Goal: Transaction & Acquisition: Subscribe to service/newsletter

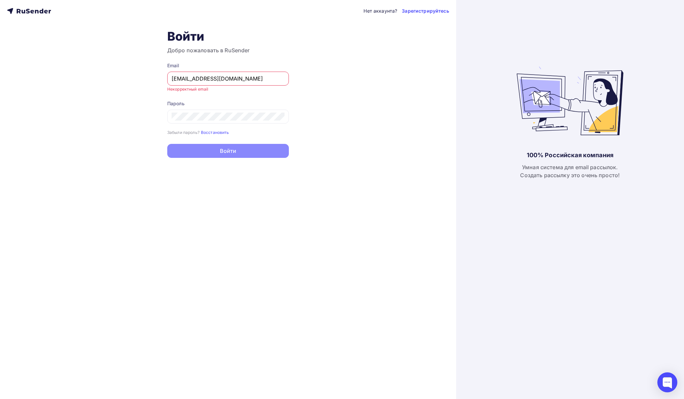
type input "[EMAIL_ADDRESS][DOMAIN_NAME]"
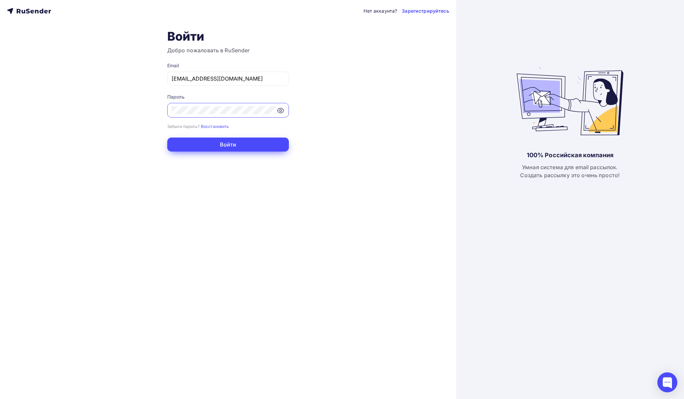
click at [233, 148] on button "Войти" at bounding box center [228, 145] width 122 height 14
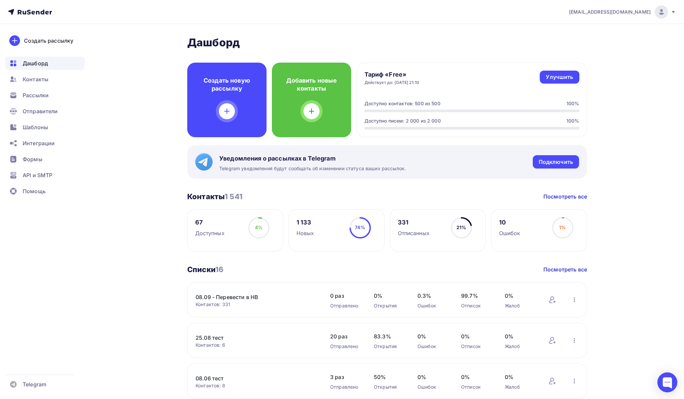
click at [551, 69] on div "Тариф «Free» Действует до: [DATE] 21:10 Улучшить Улучшить Доступно контактов: 5…" at bounding box center [472, 100] width 231 height 75
click at [552, 76] on div "Улучшить" at bounding box center [559, 77] width 27 height 8
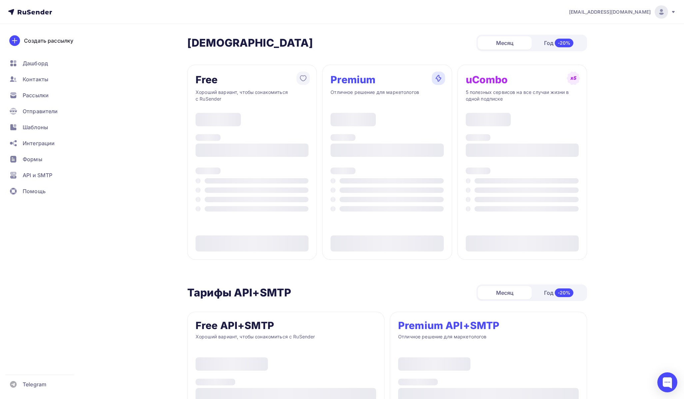
type input "500"
type input "100"
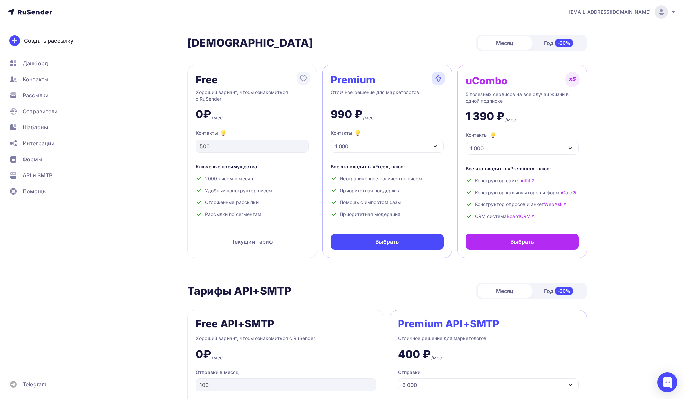
click at [524, 217] on link "BoardCRM" at bounding box center [521, 216] width 28 height 7
click at [572, 148] on icon "button" at bounding box center [570, 148] width 8 height 8
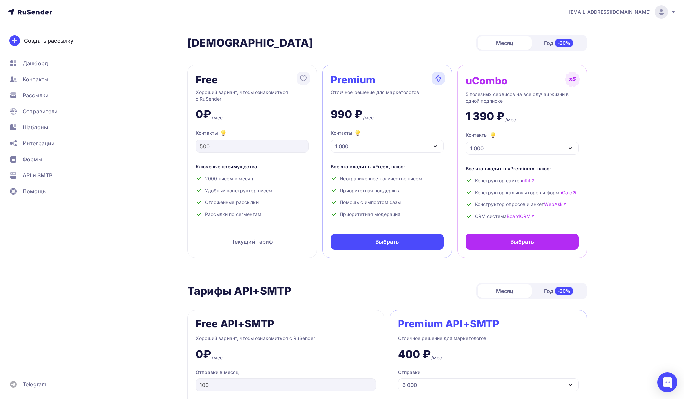
click at [575, 81] on img at bounding box center [572, 79] width 15 height 15
click at [573, 79] on img at bounding box center [572, 79] width 15 height 15
click at [570, 79] on img at bounding box center [572, 79] width 15 height 15
drag, startPoint x: 560, startPoint y: 217, endPoint x: 468, endPoint y: 84, distance: 162.1
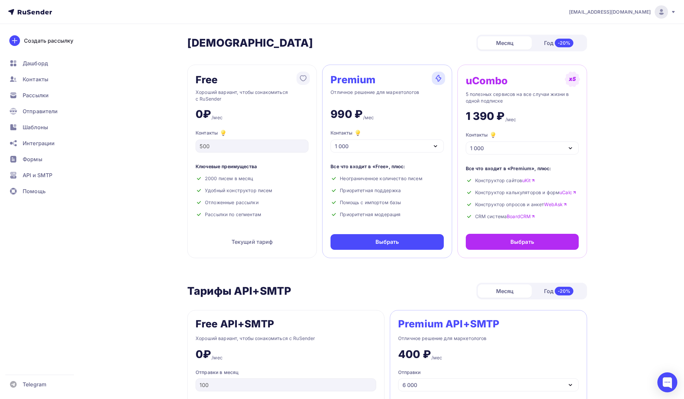
click at [468, 84] on div "uCombo 5 полезных сервисов на все случаи жизни в одной подписке 1 390 ₽ /мес Ко…" at bounding box center [523, 162] width 130 height 194
copy div "lOremi 8 dolorsit ametcons ad eli seddoe tempo i utlab etdolore 8 076 ₽ /mag Al…"
